Goal: Answer question/provide support

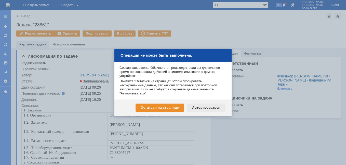
click at [207, 109] on div "Авторизоваться" at bounding box center [206, 108] width 38 height 8
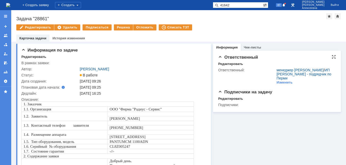
type input "41642"
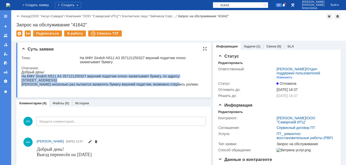
drag, startPoint x: 178, startPoint y: 86, endPoint x: 22, endPoint y: 78, distance: 155.7
click at [22, 78] on body "Добрый день! На МФУ Sindoh N511 A3 357121250327 верхний податчик плохо захватыв…" at bounding box center [111, 80] width 181 height 20
copy body "На МФУ Sindoh N511 A3 357121250327 верхний податчик плохо захватывает бумагу , …"
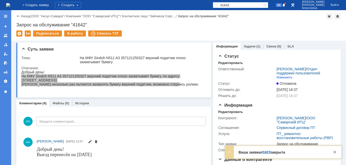
click at [266, 152] on link "41623" at bounding box center [265, 153] width 10 height 4
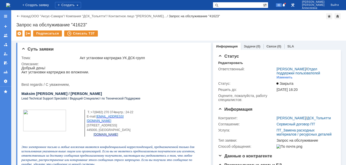
click at [10, 4] on img at bounding box center [8, 5] width 4 height 4
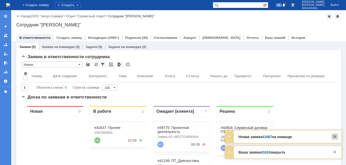
click at [337, 136] on div at bounding box center [334, 137] width 6 height 6
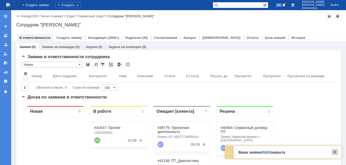
click at [333, 151] on div at bounding box center [334, 152] width 6 height 6
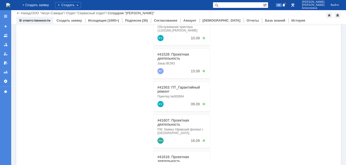
scroll to position [130, 0]
